Goal: Information Seeking & Learning: Understand process/instructions

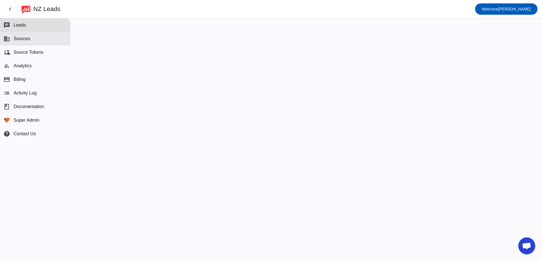
click at [17, 39] on span "Sources" at bounding box center [22, 38] width 17 height 5
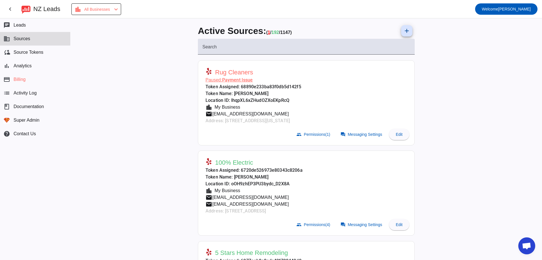
click at [275, 32] on span "192" at bounding box center [276, 32] width 8 height 5
click at [286, 31] on span "1147)" at bounding box center [286, 32] width 12 height 5
click at [274, 34] on span "192" at bounding box center [276, 32] width 8 height 5
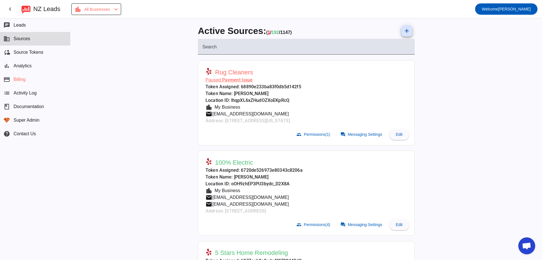
click at [332, 29] on div "Active Sources: ( 1 / 192 / 1147) add" at bounding box center [306, 31] width 217 height 16
click at [498, 9] on span "Welcome" at bounding box center [490, 9] width 16 height 5
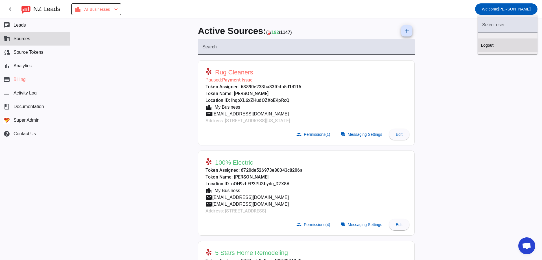
click at [506, 43] on span "Logout" at bounding box center [507, 45] width 53 height 6
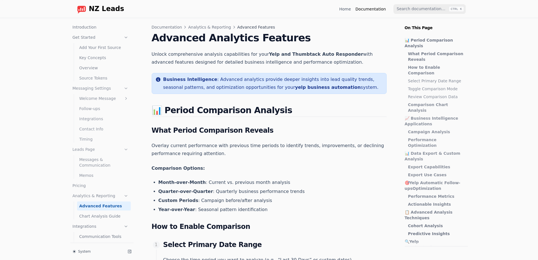
scroll to position [22, 0]
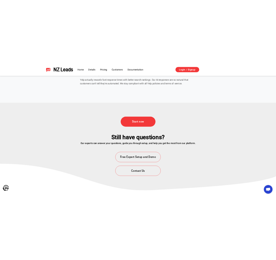
scroll to position [2038, 0]
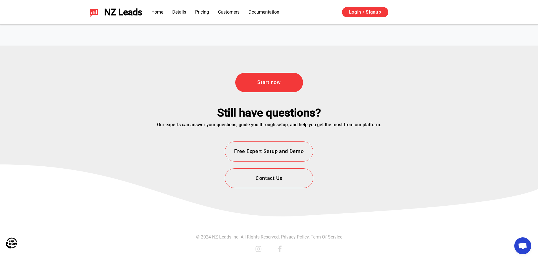
drag, startPoint x: 238, startPoint y: 74, endPoint x: 244, endPoint y: 183, distance: 108.9
click at [265, 153] on button "Free Expert Setup and Demo" at bounding box center [269, 151] width 88 height 20
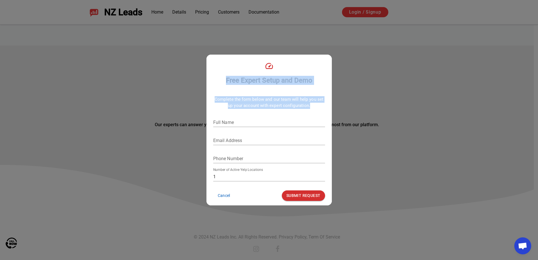
drag, startPoint x: 312, startPoint y: 104, endPoint x: 225, endPoint y: 70, distance: 93.4
click at [222, 74] on div "Free Expert Setup and Demo Complete the form below and our team will help you s…" at bounding box center [268, 130] width 125 height 150
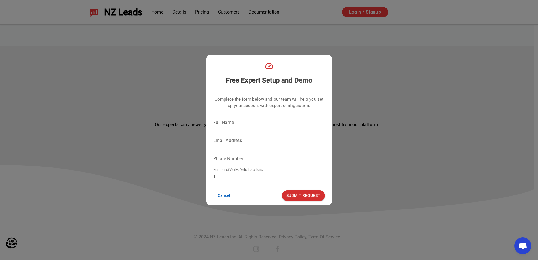
click at [225, 70] on div "Free Expert Setup and Demo" at bounding box center [269, 72] width 116 height 23
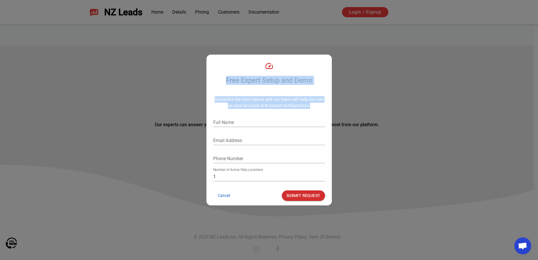
drag, startPoint x: 219, startPoint y: 66, endPoint x: 323, endPoint y: 108, distance: 111.6
click at [323, 108] on div "Free Expert Setup and Demo Complete the form below and our team will help you s…" at bounding box center [268, 130] width 125 height 150
click at [322, 108] on p "Complete the form below and our team will help you set up your account with exp…" at bounding box center [269, 102] width 112 height 13
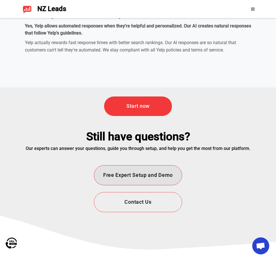
click at [146, 165] on button "Free Expert Setup and Demo" at bounding box center [138, 175] width 88 height 20
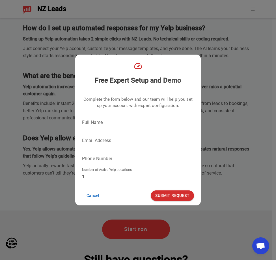
click at [102, 219] on div "Free Expert Setup and Demo Complete the form below and our team will help you s…" at bounding box center [138, 130] width 276 height 260
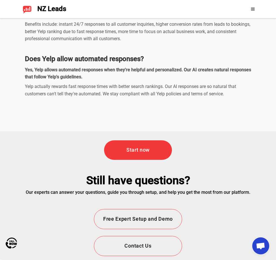
scroll to position [2162, 0]
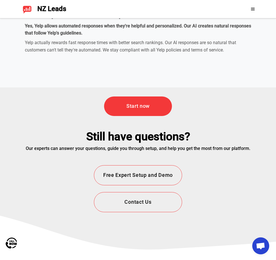
drag, startPoint x: 121, startPoint y: 178, endPoint x: 175, endPoint y: 126, distance: 74.9
click at [175, 126] on div "Start now Still have questions? Our experts can answer your questions, guide yo…" at bounding box center [138, 153] width 276 height 133
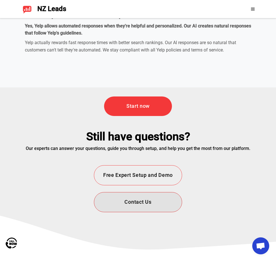
click at [158, 192] on button "Contact Us" at bounding box center [138, 202] width 88 height 20
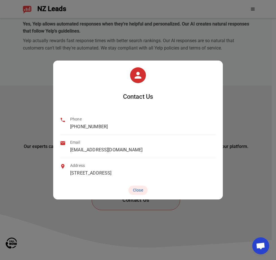
scroll to position [2161, 0]
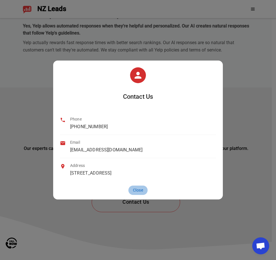
click at [140, 193] on button "Close" at bounding box center [137, 189] width 19 height 9
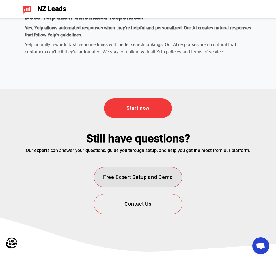
click at [167, 167] on button "Free Expert Setup and Demo" at bounding box center [138, 177] width 88 height 20
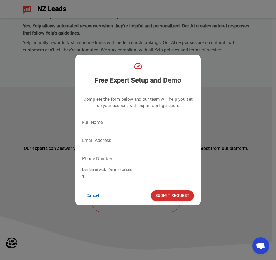
drag, startPoint x: 92, startPoint y: 195, endPoint x: 100, endPoint y: 213, distance: 19.9
click at [100, 213] on div "Free Expert Setup and Demo Complete the form below and our team will help you s…" at bounding box center [138, 130] width 276 height 260
click at [96, 196] on button "Cancel" at bounding box center [92, 195] width 21 height 9
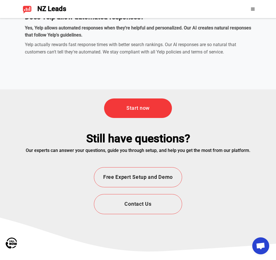
click at [35, 9] on div "NZ Leads" at bounding box center [42, 9] width 48 height 9
click at [259, 10] on div "NZ Leads Home Details Pricing Customers Documentation Login / Signup" at bounding box center [138, 9] width 249 height 18
click at [255, 9] on span at bounding box center [253, 9] width 7 height 5
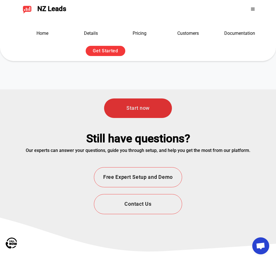
click at [153, 98] on link "Start now" at bounding box center [138, 107] width 68 height 19
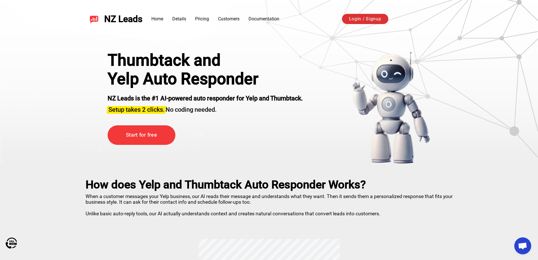
click at [365, 16] on link "Login / Signup" at bounding box center [365, 19] width 46 height 10
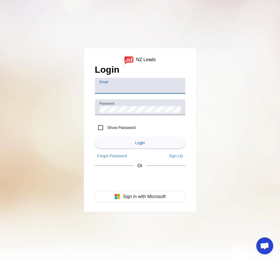
type input "[EMAIL_ADDRESS][DOMAIN_NAME]"
click at [135, 59] on div "NZ Leads" at bounding box center [139, 60] width 31 height 10
